Goal: Information Seeking & Learning: Learn about a topic

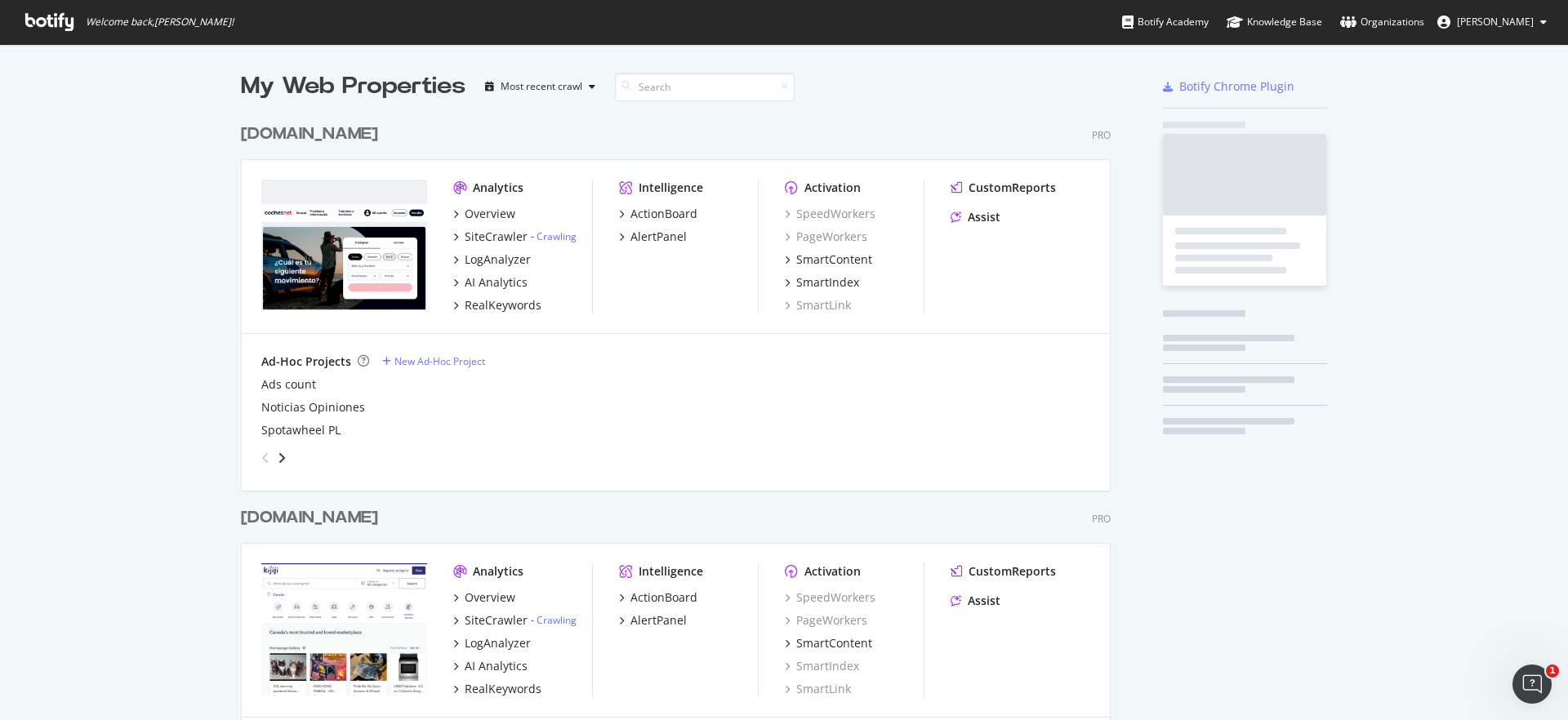
scroll to position [4993, 871]
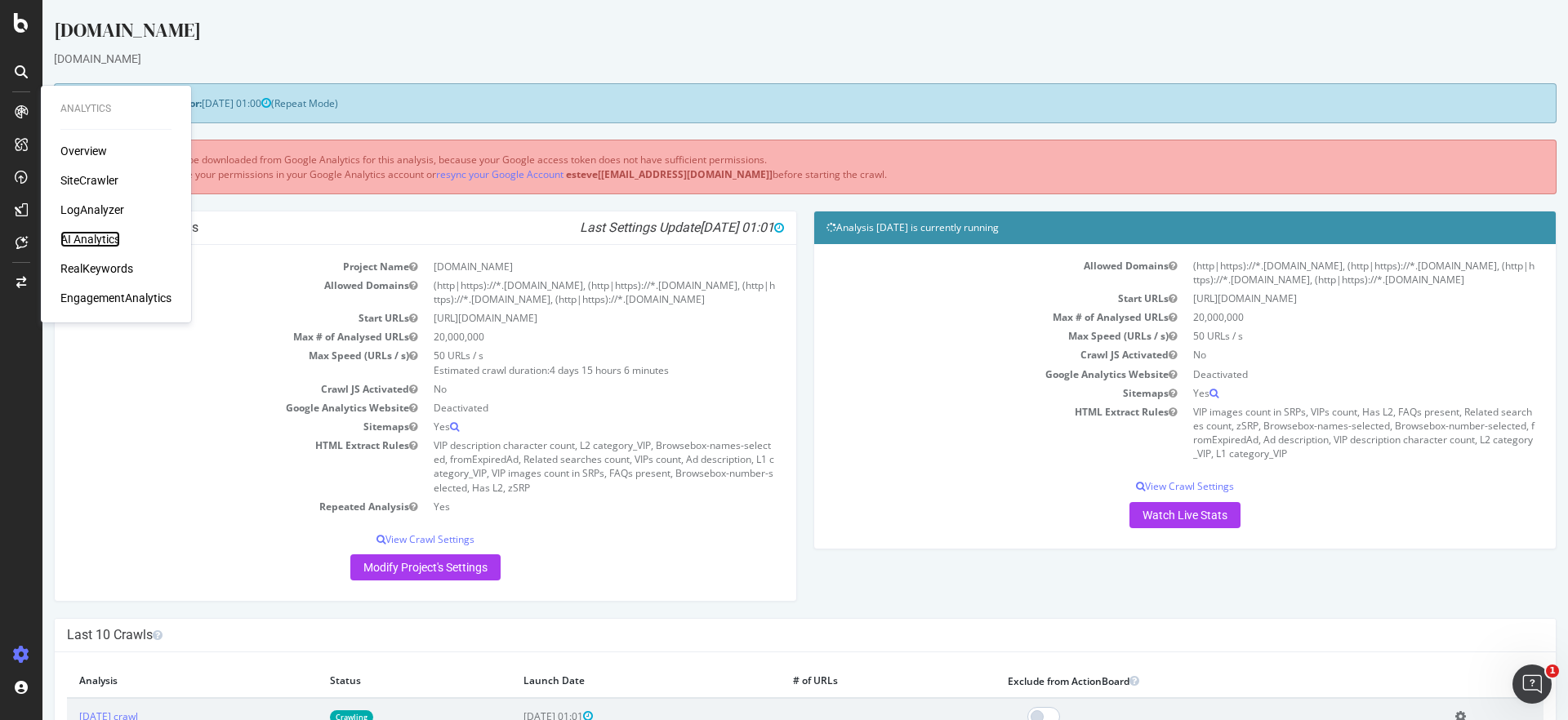
click at [98, 236] on div "AI Analytics" at bounding box center [90, 239] width 60 height 17
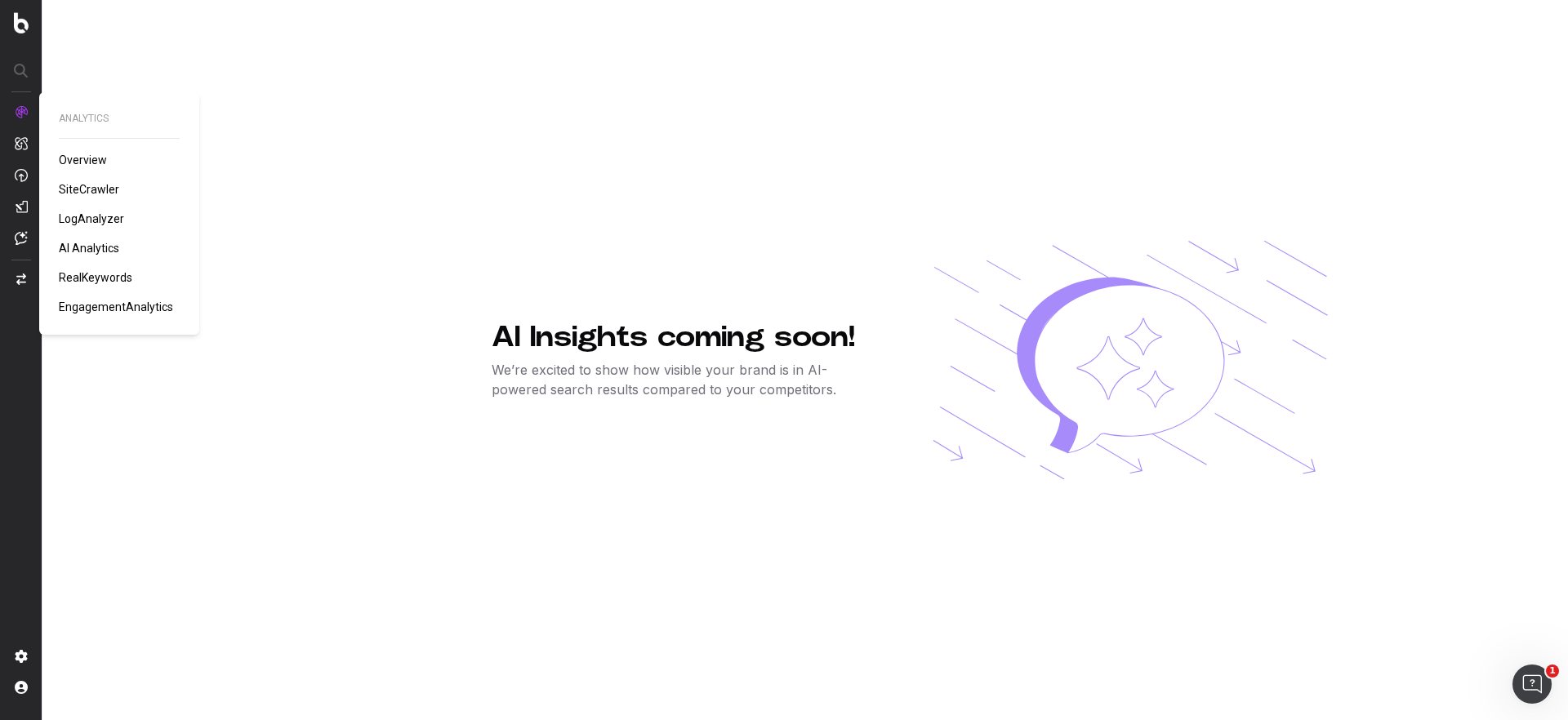
click at [98, 215] on span "LogAnalyzer" at bounding box center [92, 219] width 65 height 13
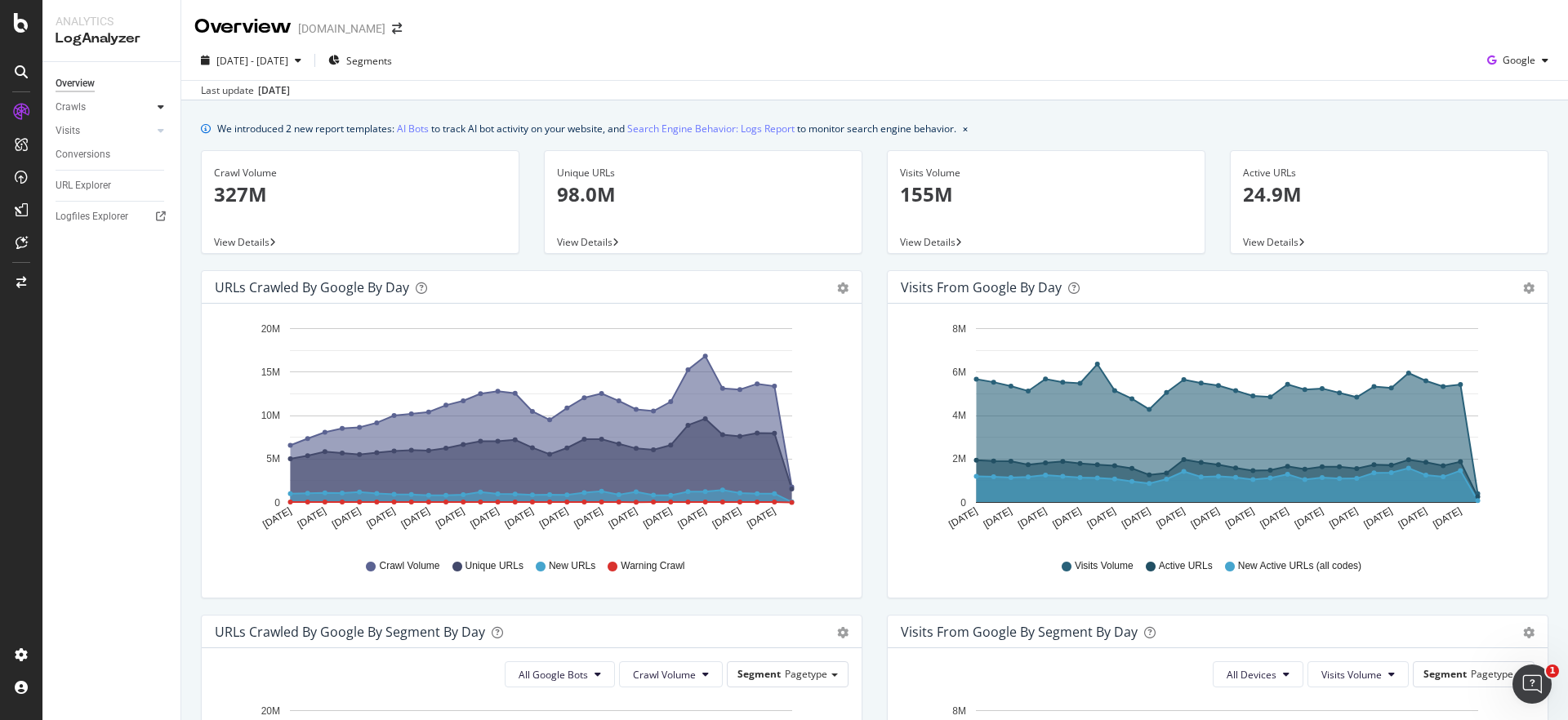
click at [161, 111] on icon at bounding box center [161, 107] width 7 height 10
click at [98, 196] on div "HTTP Codes" at bounding box center [91, 195] width 55 height 17
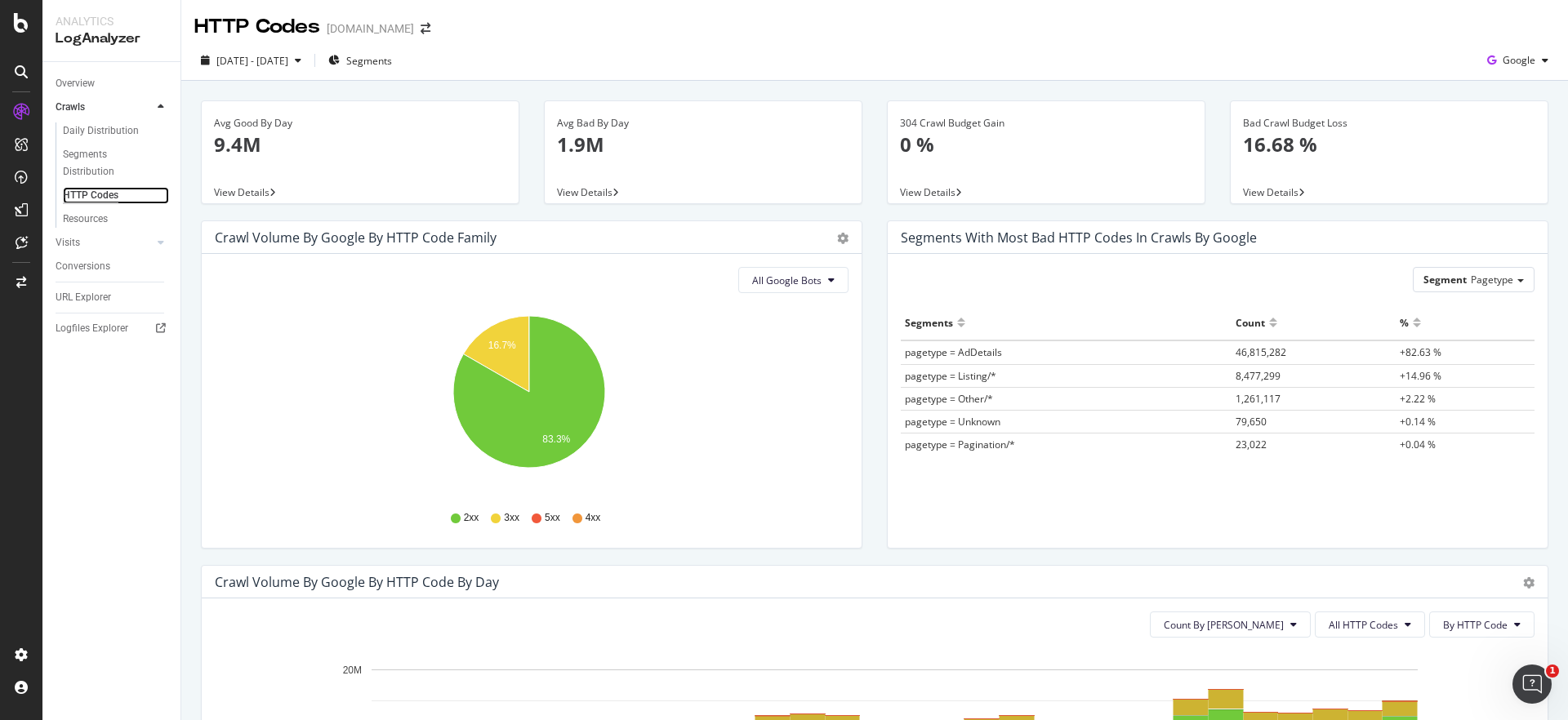
scroll to position [348, 0]
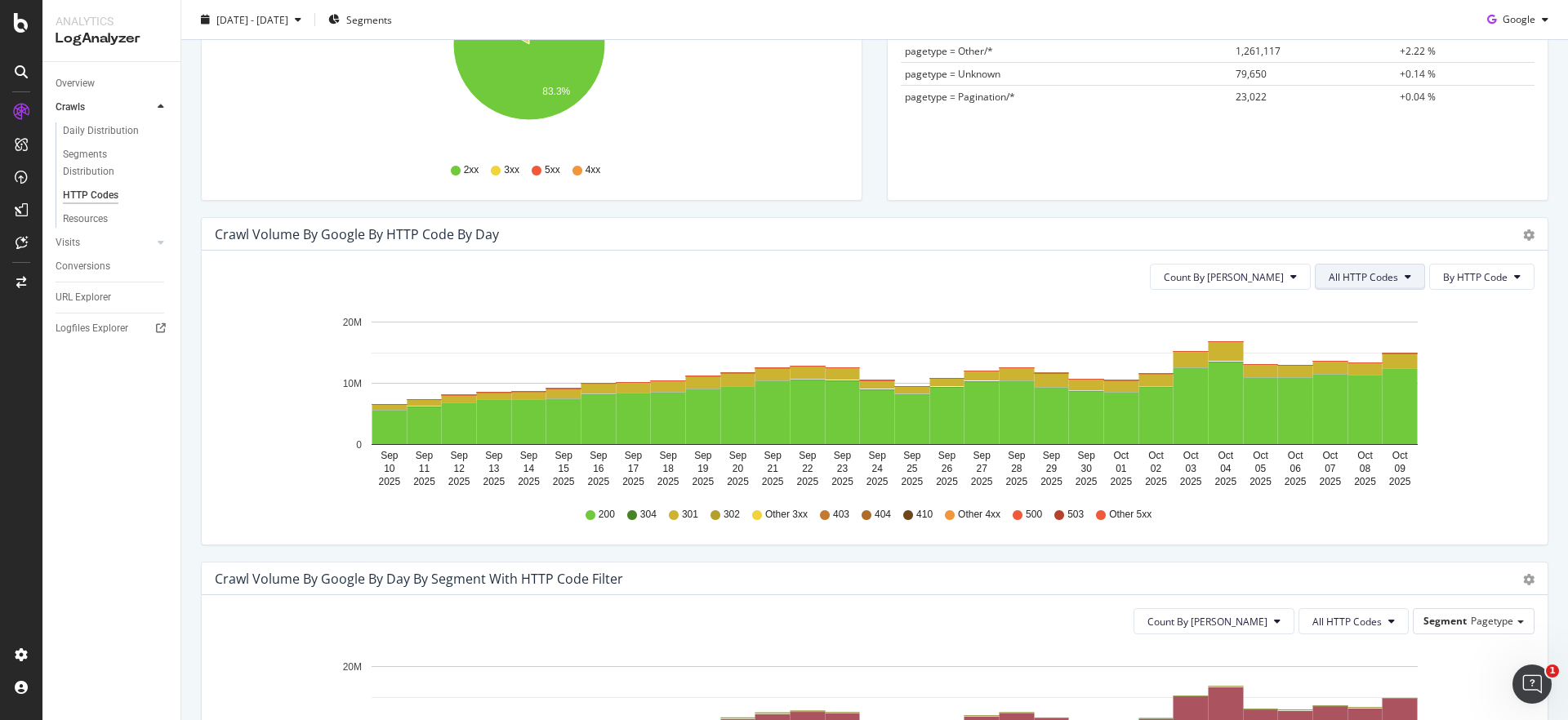
click at [1334, 267] on button "All HTTP Codes" at bounding box center [1370, 277] width 110 height 27
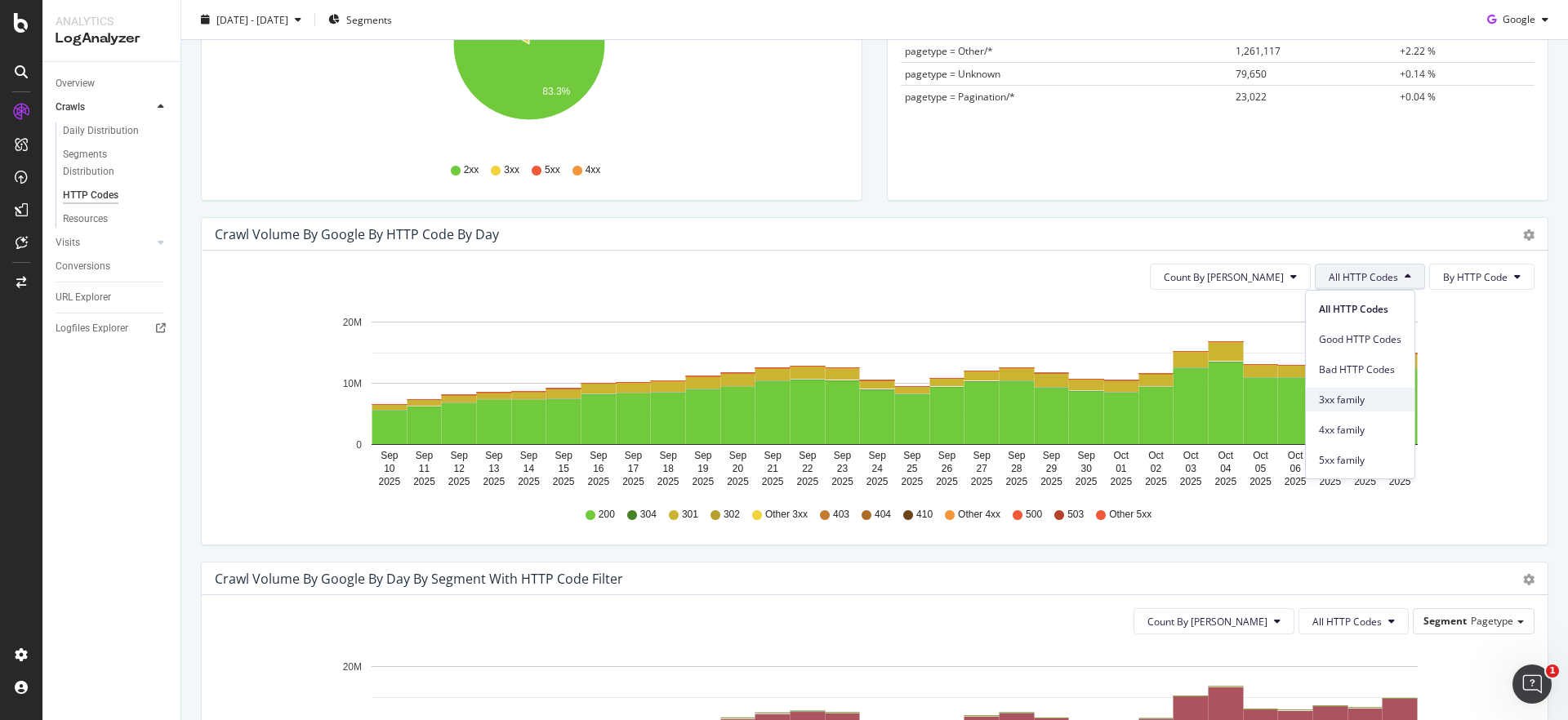
click at [1370, 400] on span "3xx family" at bounding box center [1360, 400] width 83 height 15
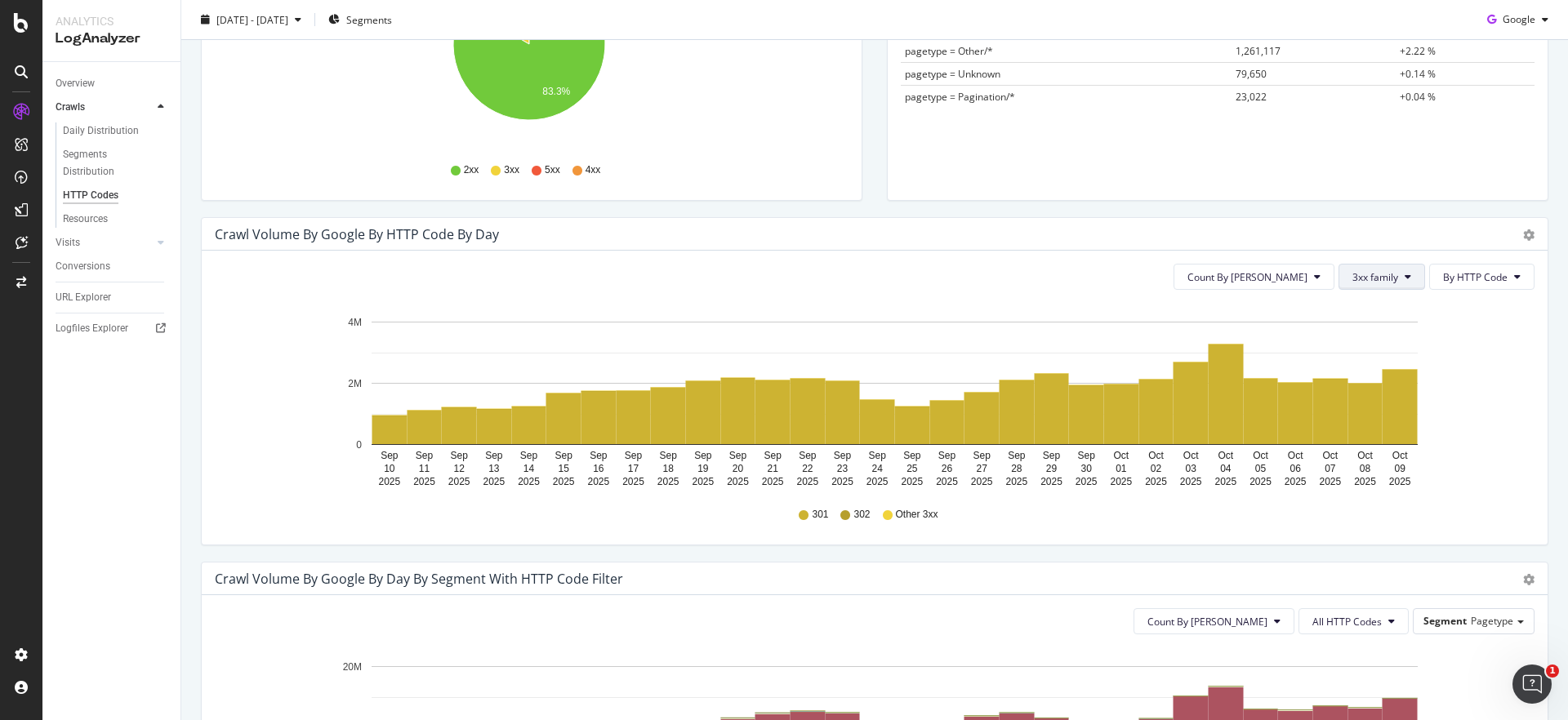
click at [1377, 280] on span "3xx family" at bounding box center [1375, 277] width 45 height 14
click at [1376, 424] on span "4xx family" at bounding box center [1383, 430] width 83 height 15
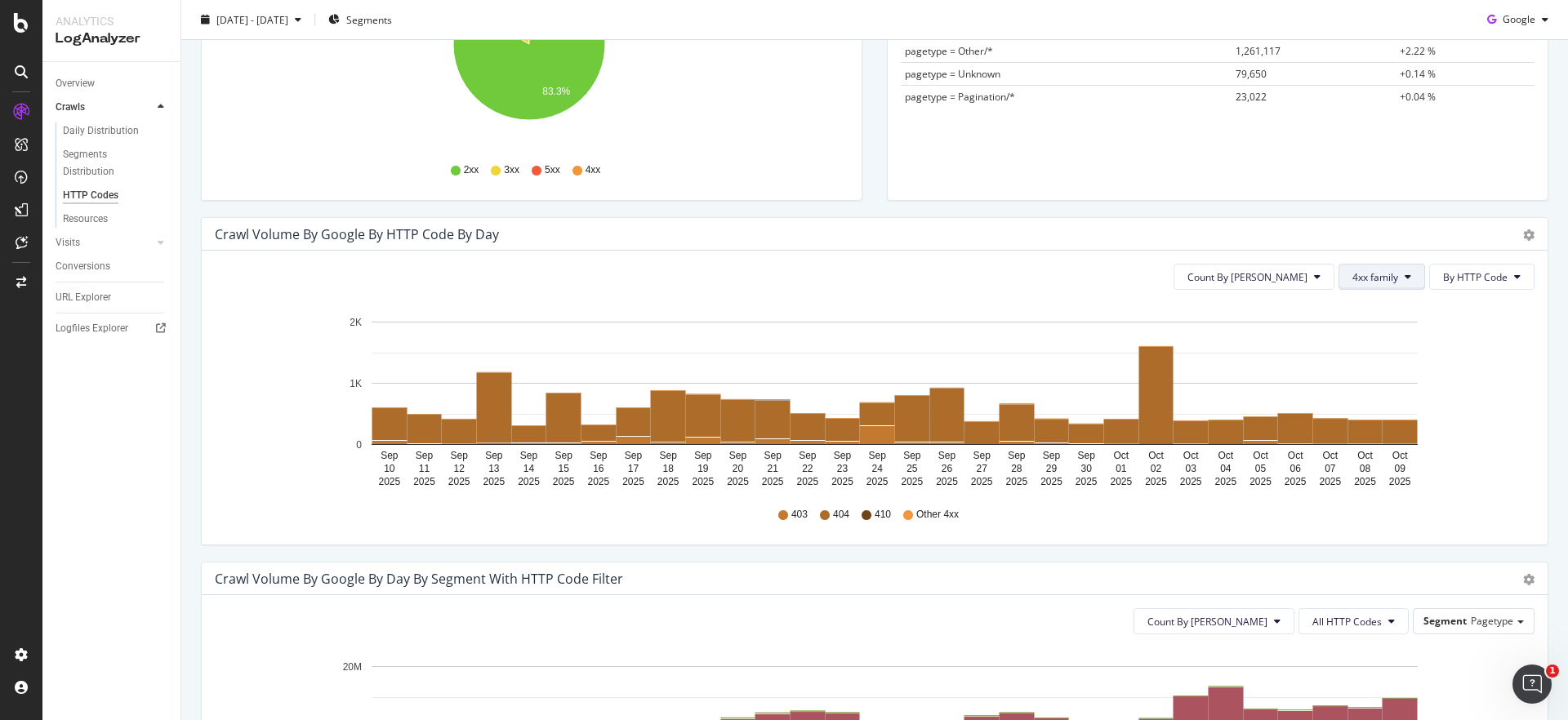
click at [1379, 286] on button "4xx family" at bounding box center [1382, 277] width 87 height 27
click at [1375, 457] on span "5xx family" at bounding box center [1383, 460] width 83 height 15
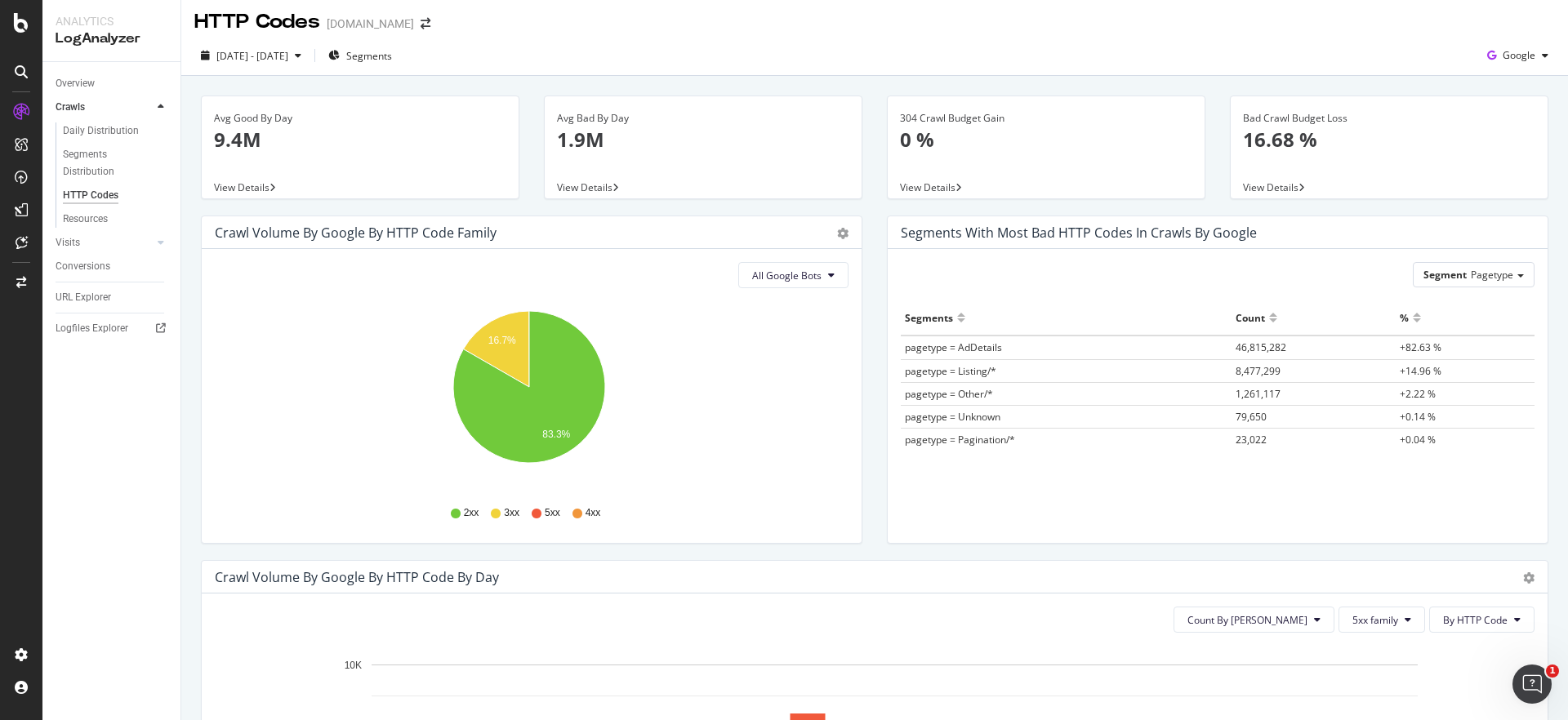
scroll to position [0, 0]
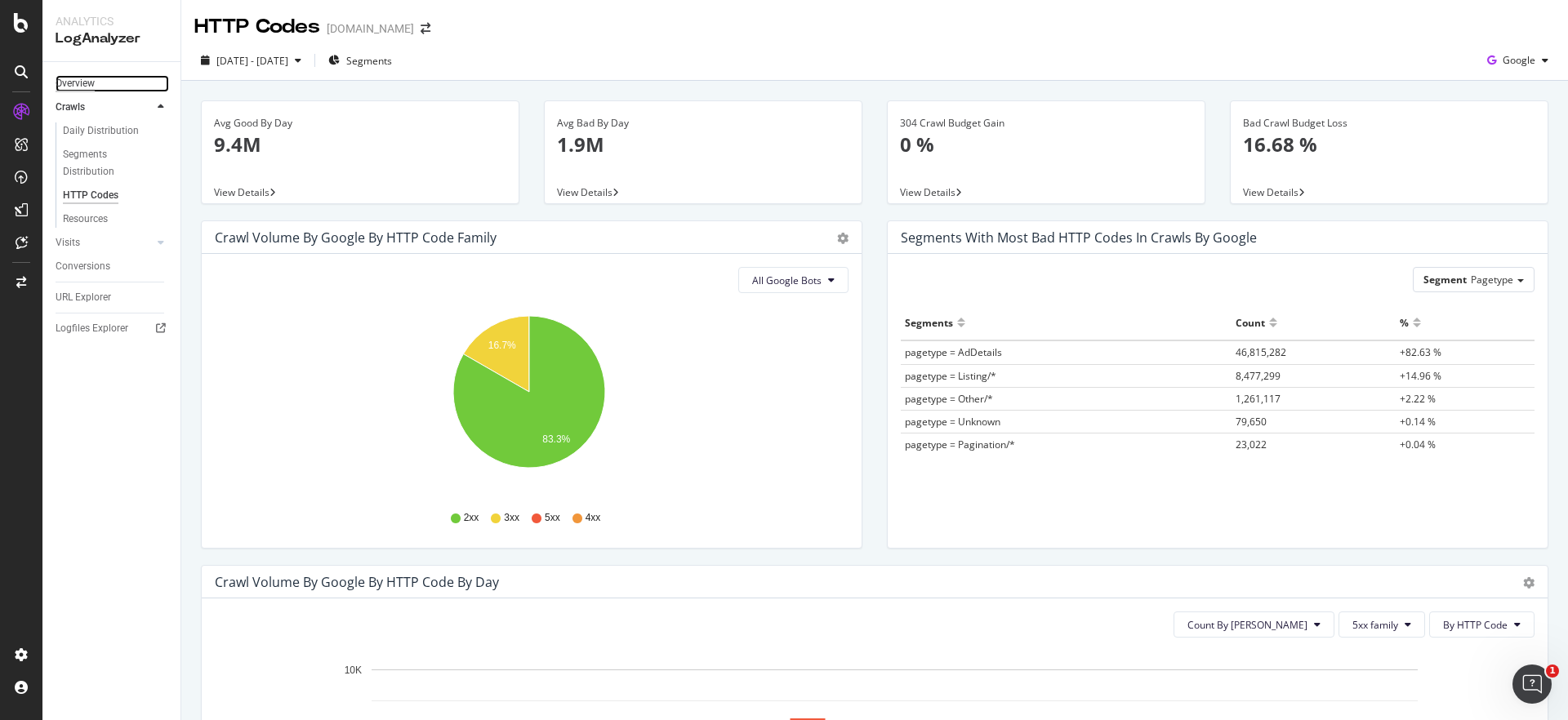
click at [63, 87] on div "Overview" at bounding box center [75, 83] width 39 height 17
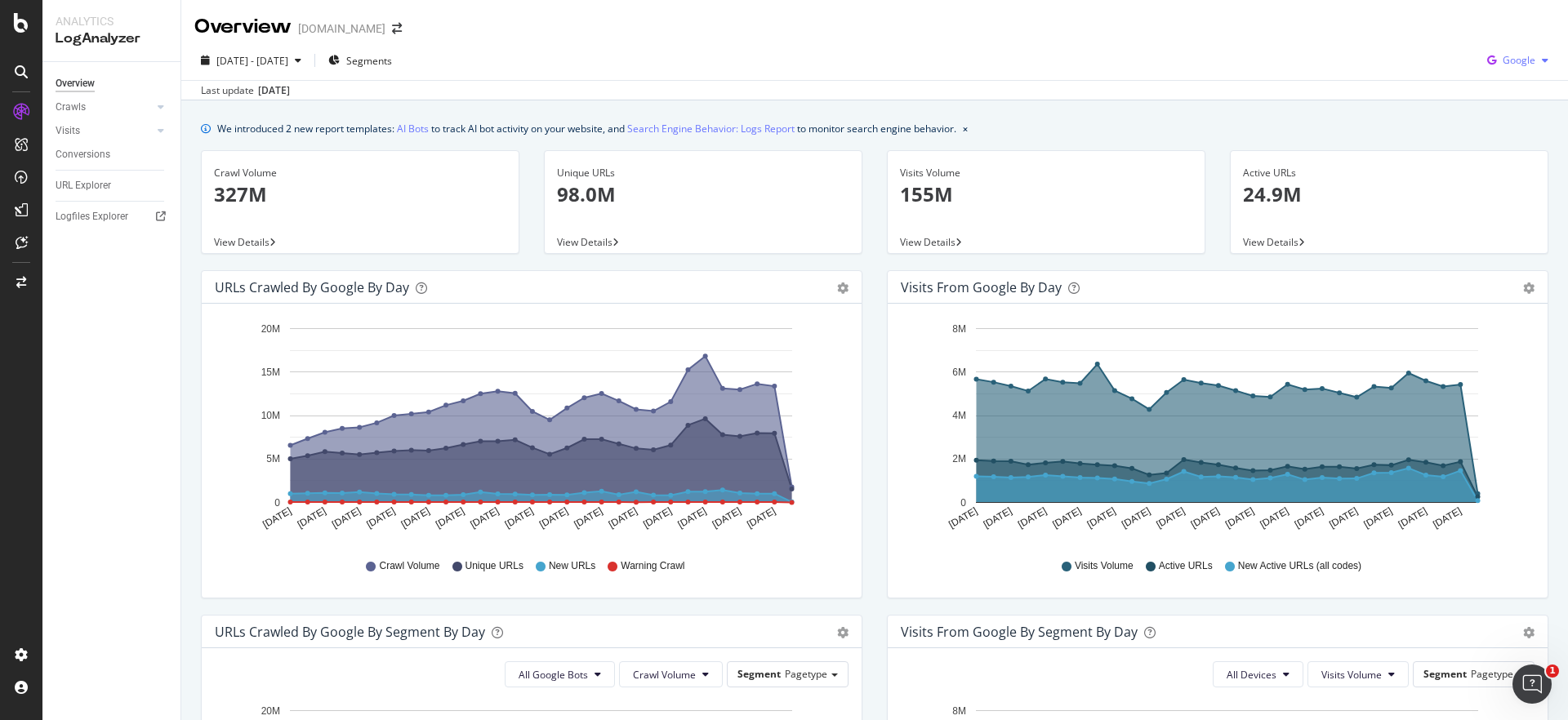
click at [1492, 50] on div "Google" at bounding box center [1517, 60] width 74 height 25
click at [1521, 152] on span "OpenAI" at bounding box center [1518, 153] width 60 height 15
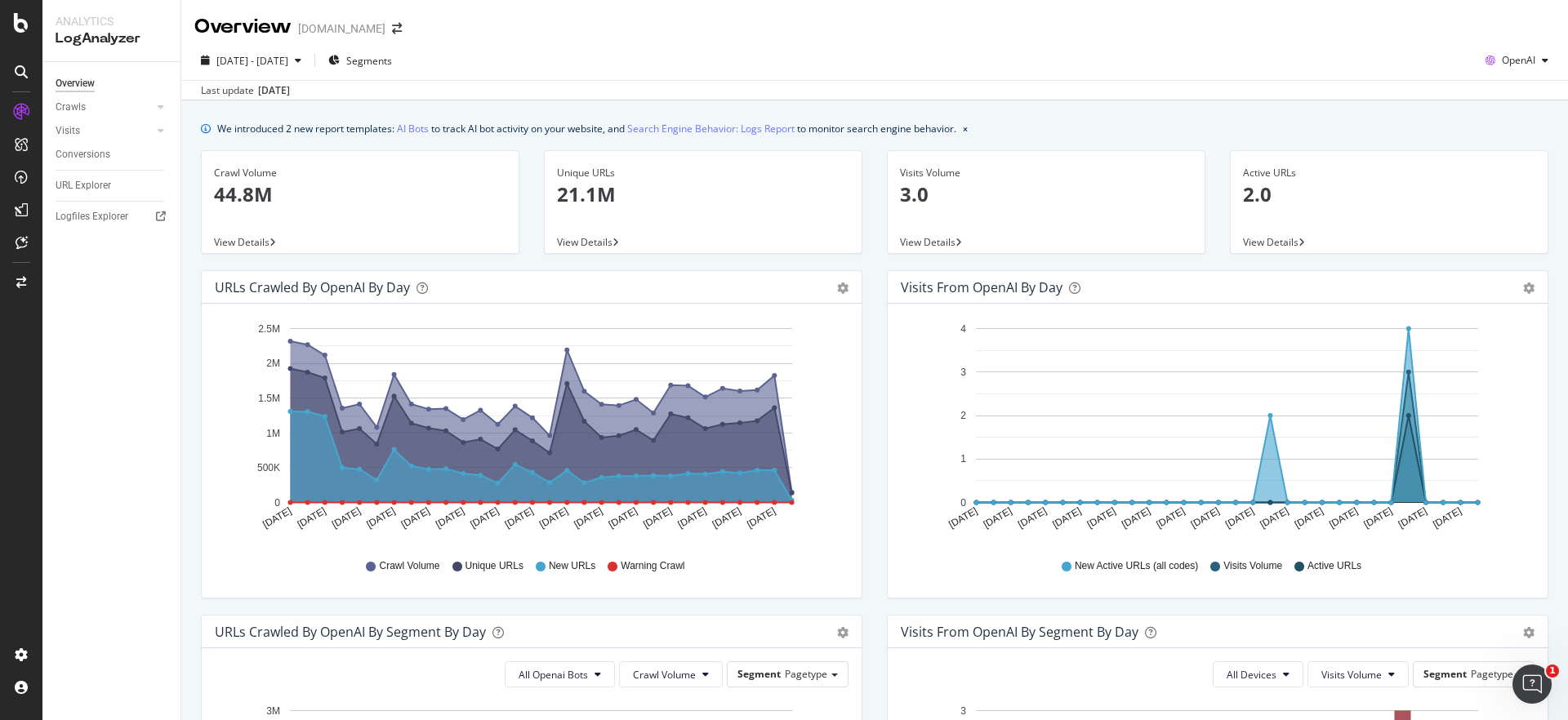
click at [831, 84] on div "Last update [DATE]" at bounding box center [875, 90] width 1387 height 20
